Goal: Find specific page/section: Find specific page/section

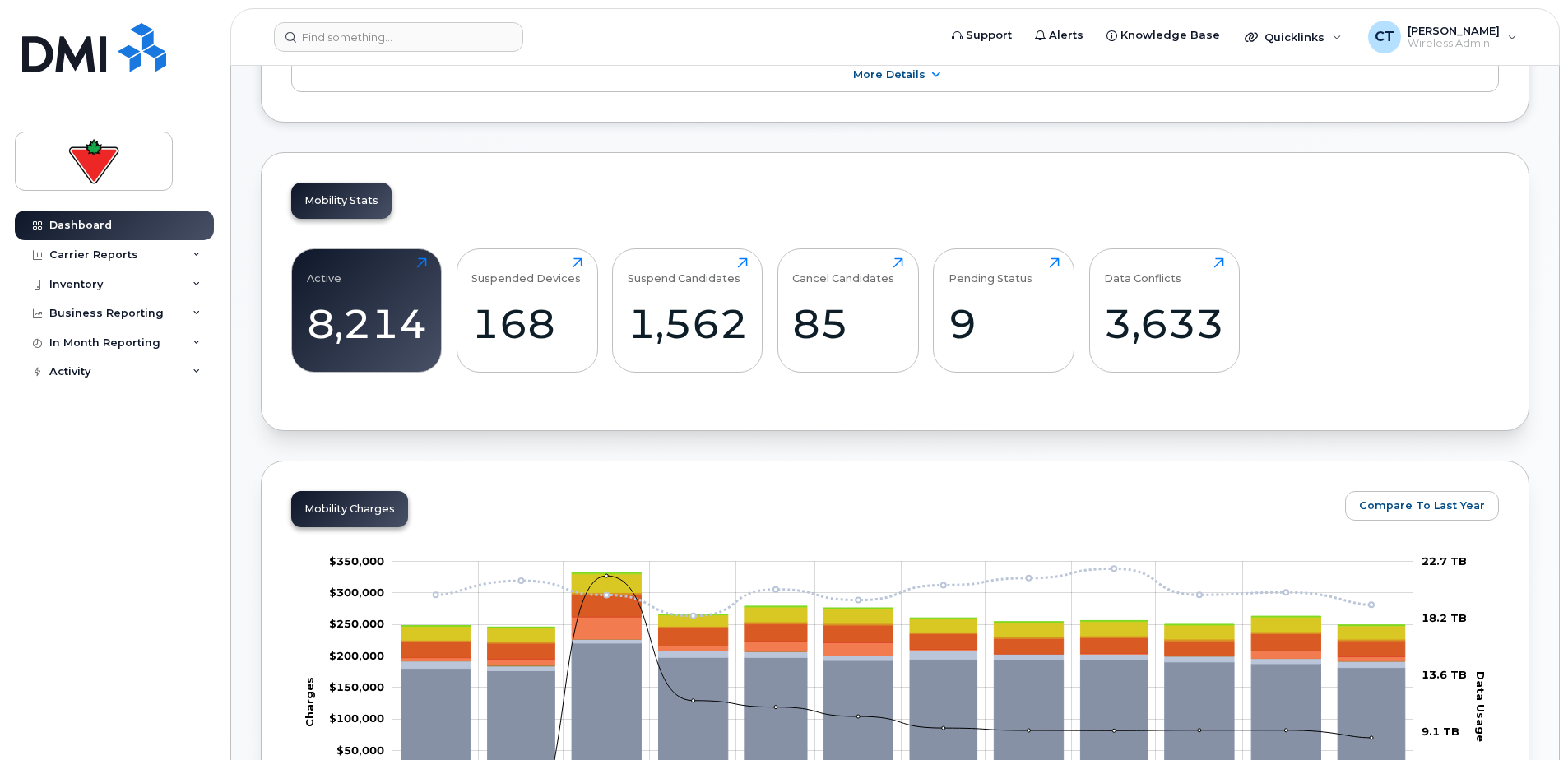
scroll to position [329, 0]
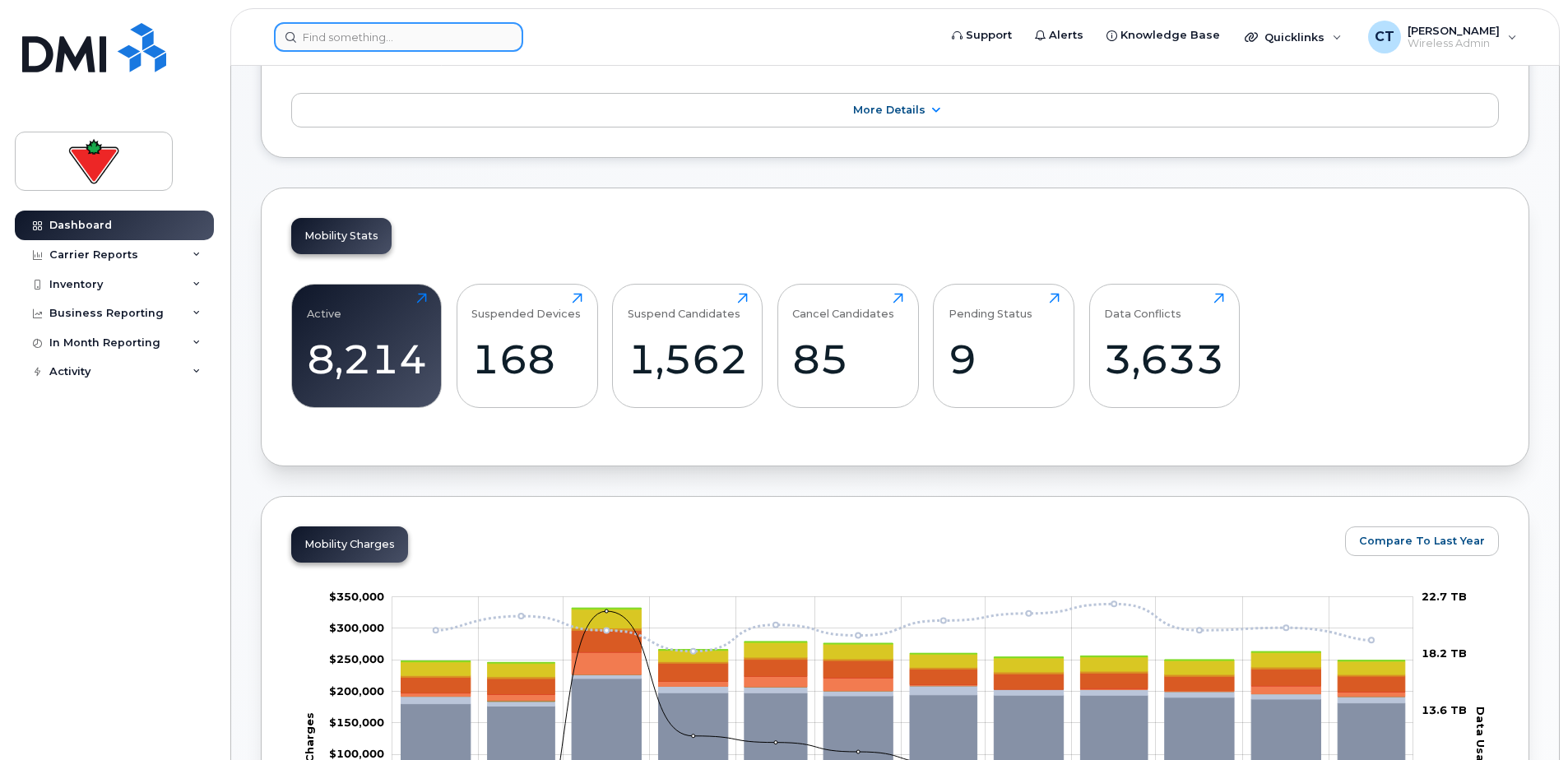
click at [328, 48] on input at bounding box center [398, 37] width 249 height 30
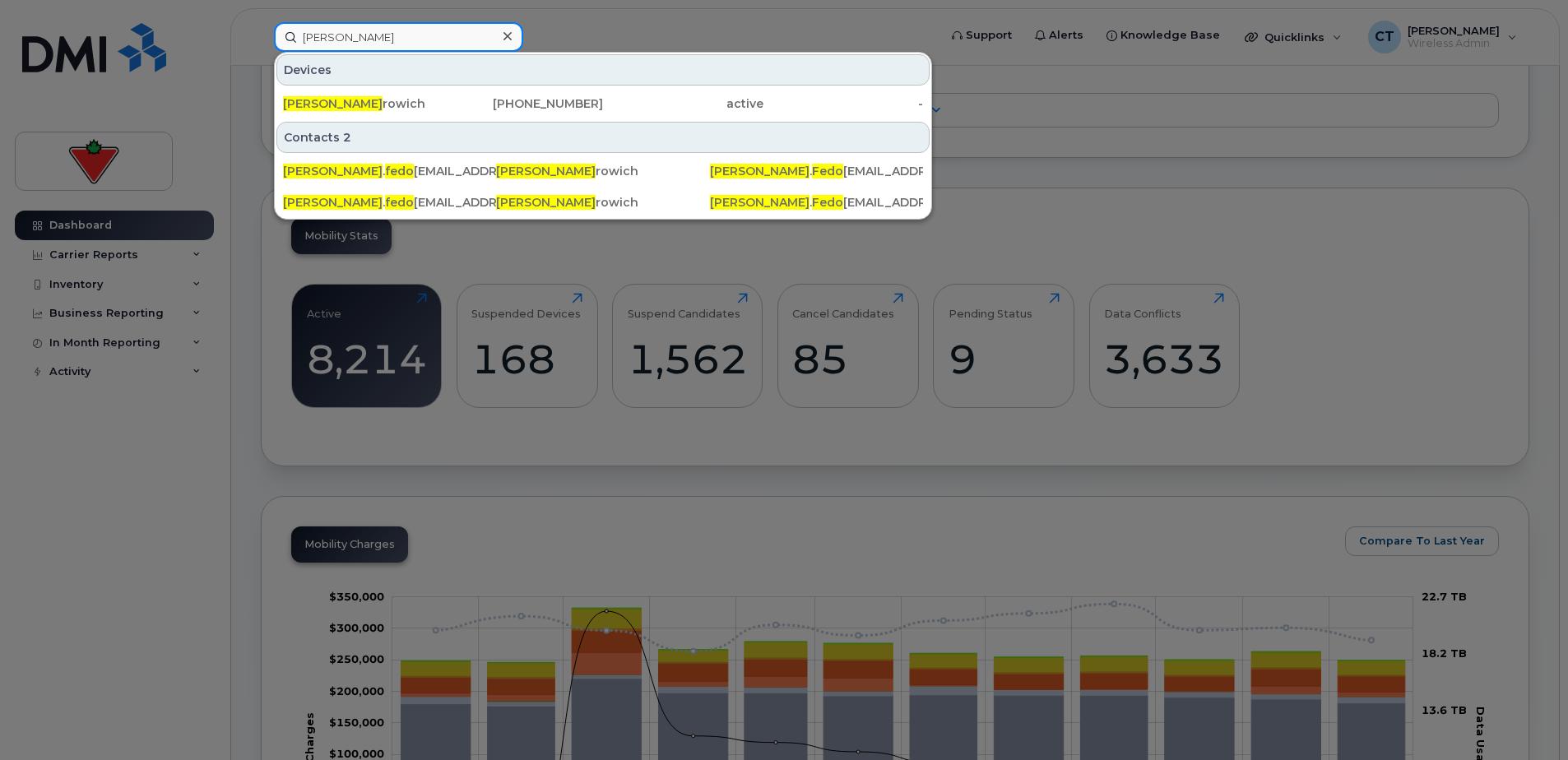
type input "tyler fedo"
click at [498, 96] on div "289-257-5667" at bounding box center [524, 104] width 160 height 16
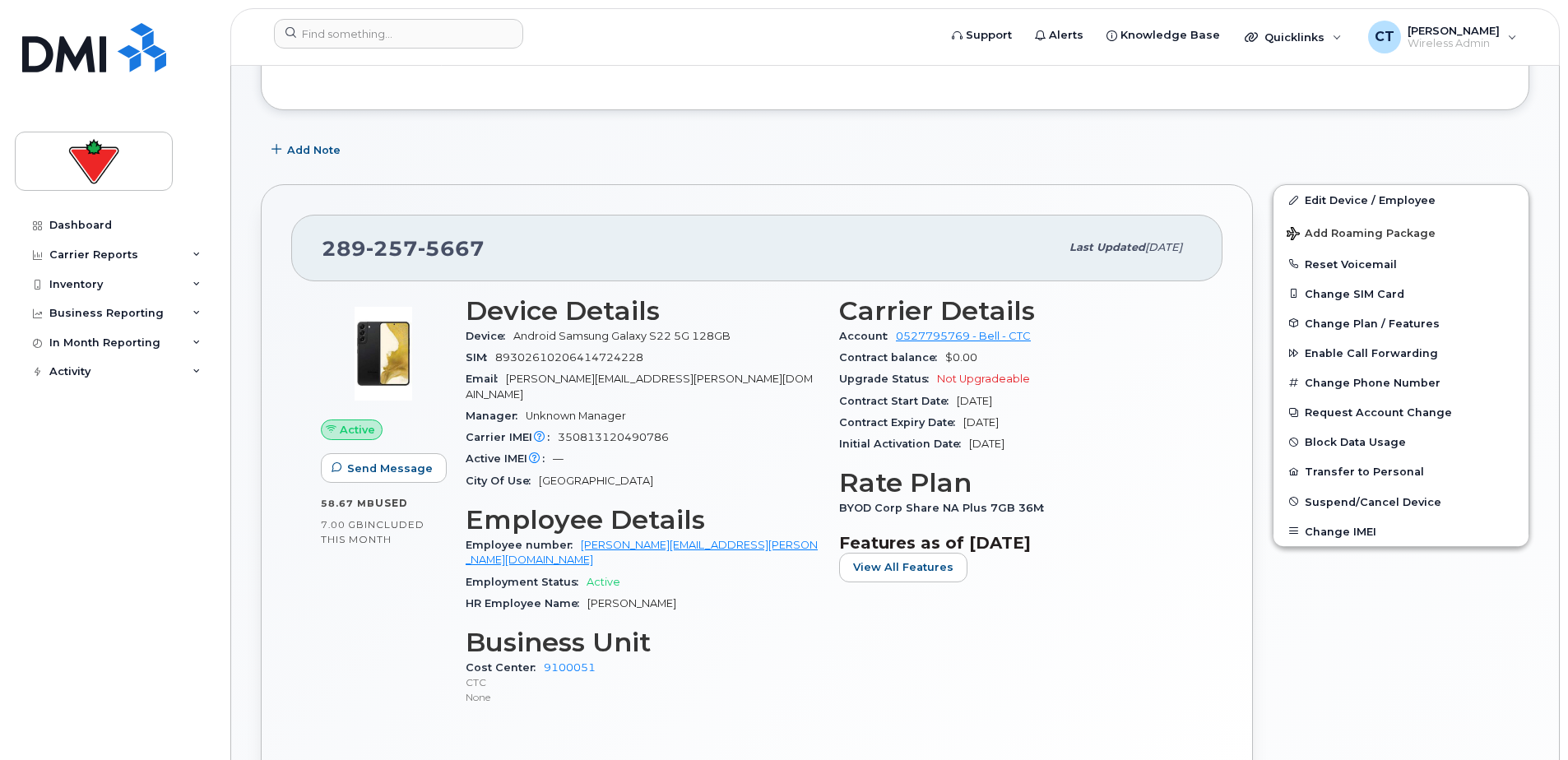
scroll to position [232, 0]
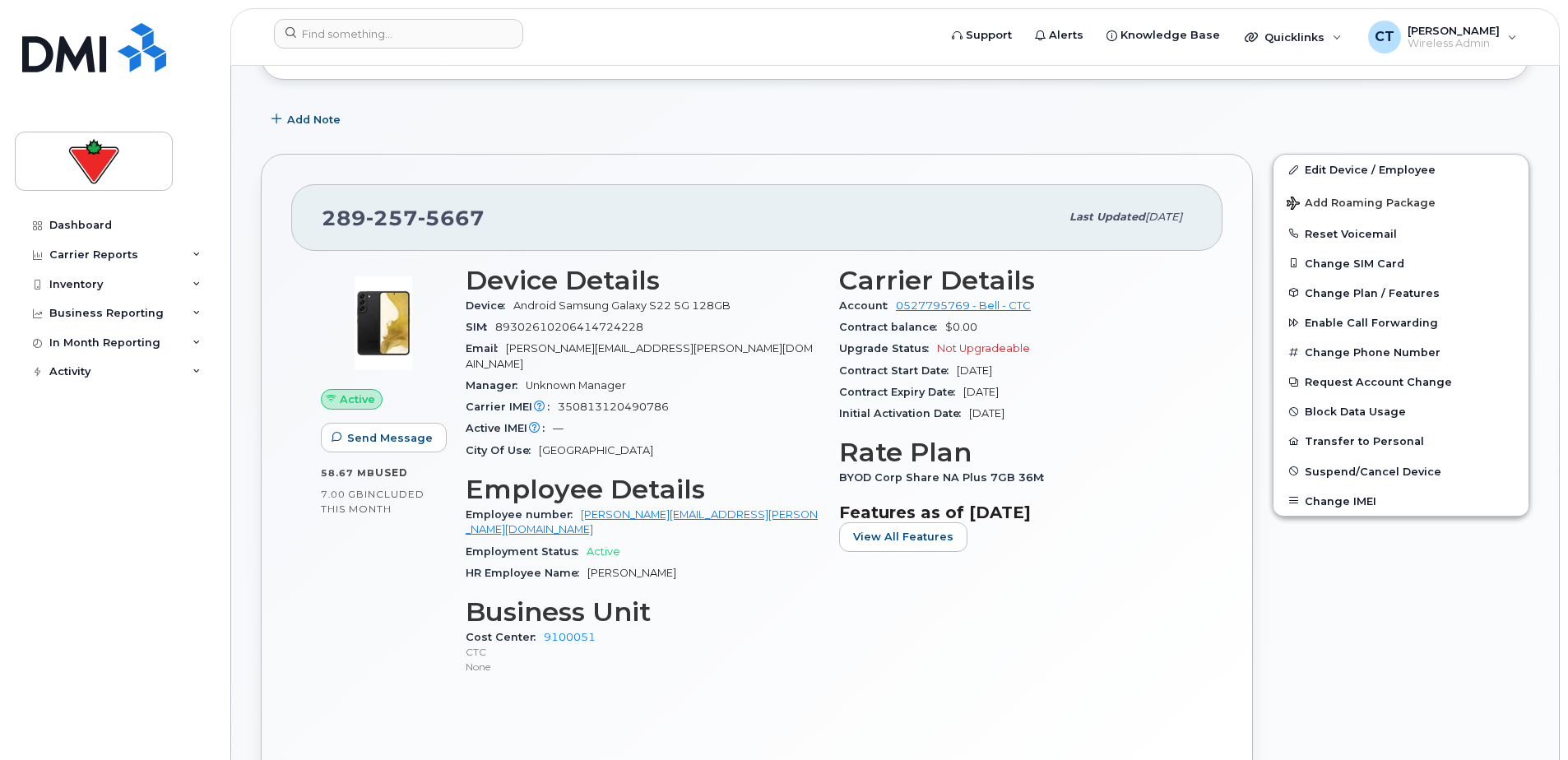
click at [1334, 623] on div "Edit Device / Employee Add Roaming Package Reset Voicemail Change SIM Card Chan…" at bounding box center [1401, 474] width 276 height 659
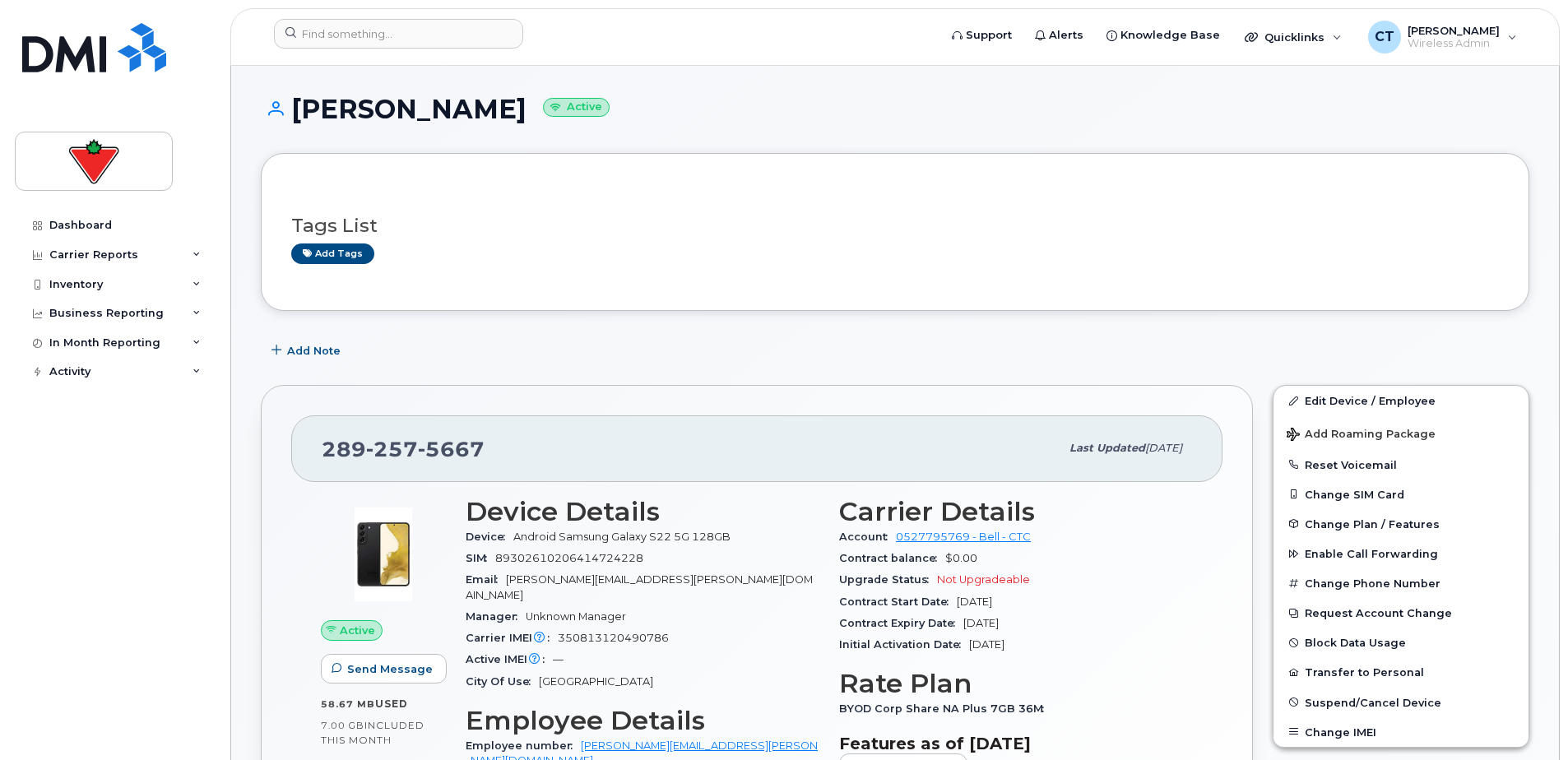
scroll to position [0, 0]
